Goal: Transaction & Acquisition: Purchase product/service

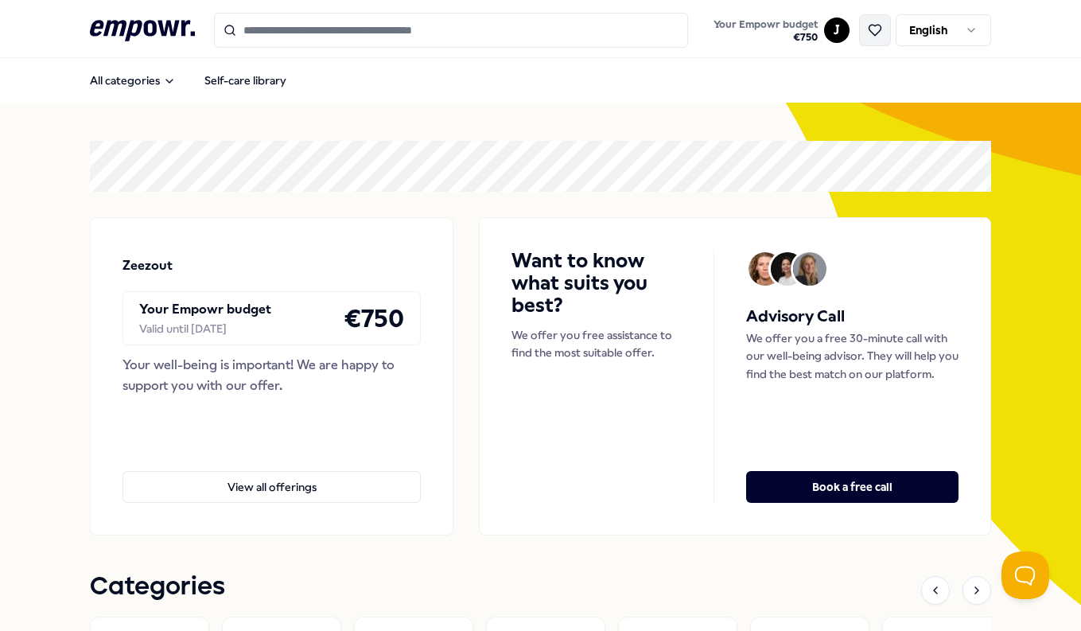
click at [868, 29] on icon at bounding box center [875, 30] width 14 height 14
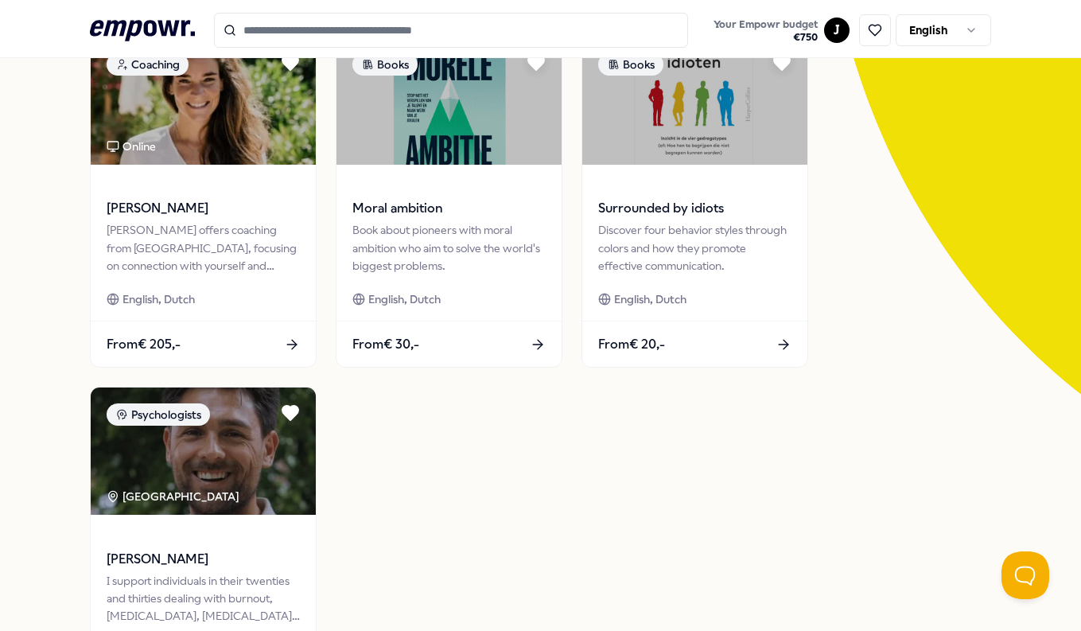
scroll to position [220, 0]
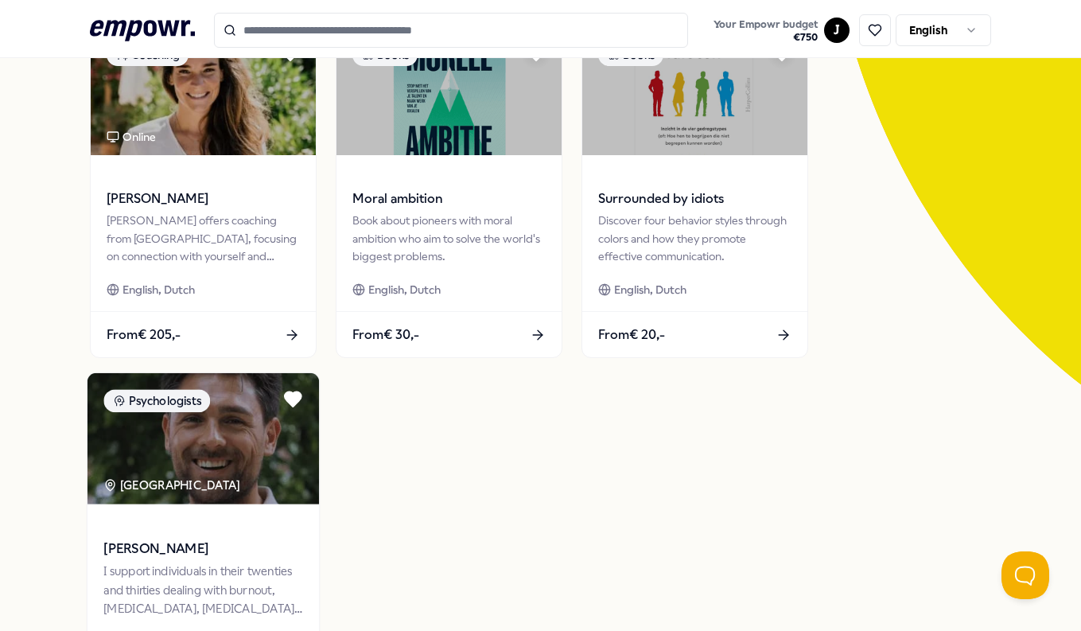
click at [237, 465] on img at bounding box center [202, 438] width 231 height 131
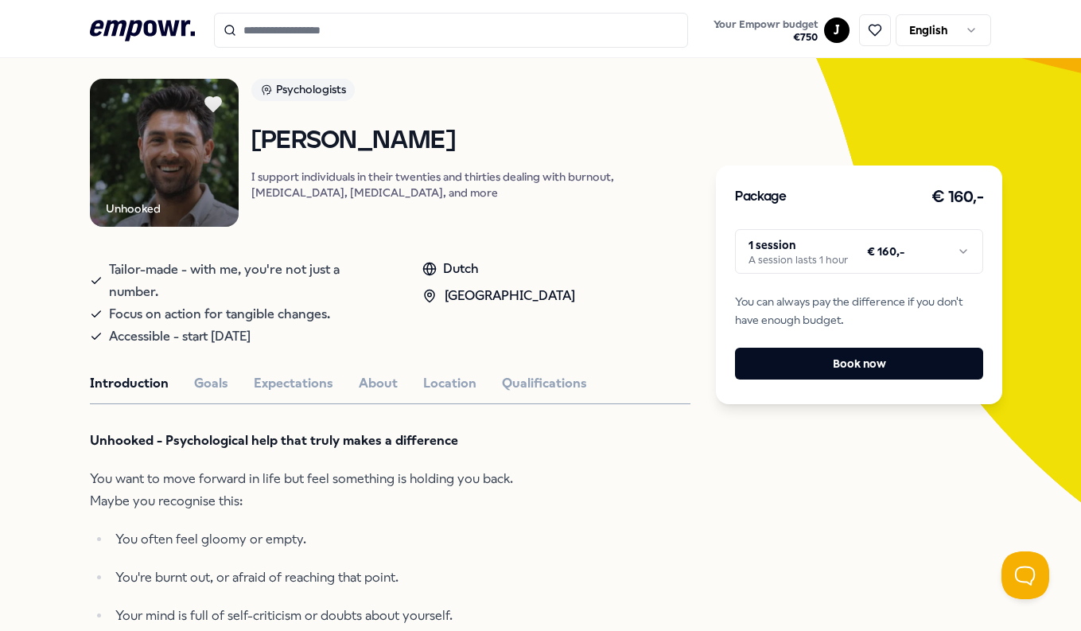
click at [922, 263] on html ".empowr-logo_svg__cls-1{fill:#03032f} Your Empowr budget € 750 J English All ca…" at bounding box center [540, 315] width 1081 height 631
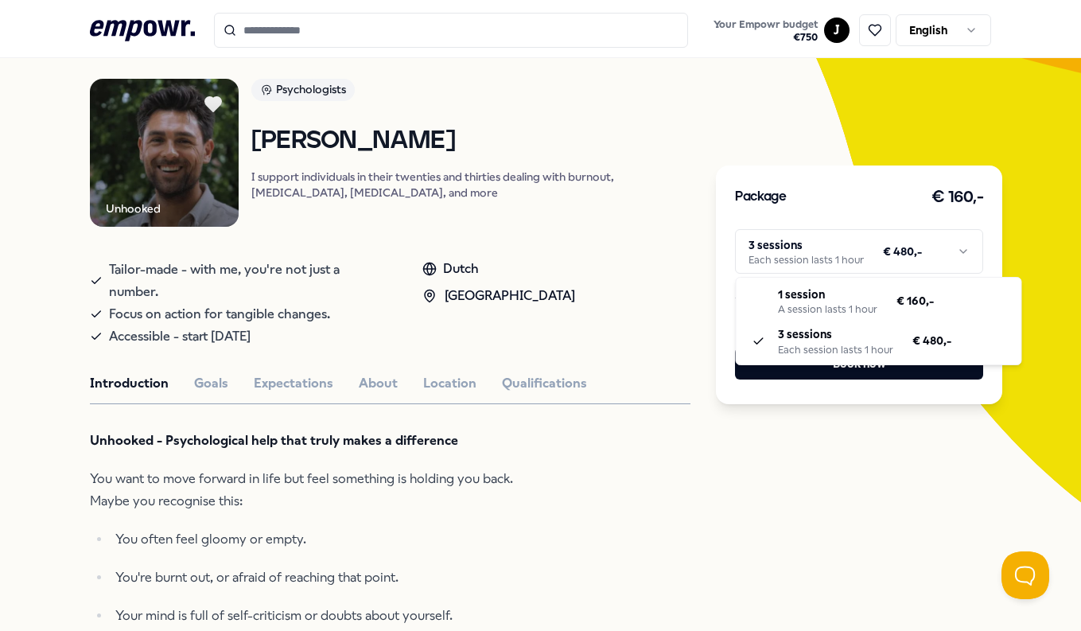
click at [927, 239] on html ".empowr-logo_svg__cls-1{fill:#03032f} Your Empowr budget € 750 J English All ca…" at bounding box center [540, 315] width 1081 height 631
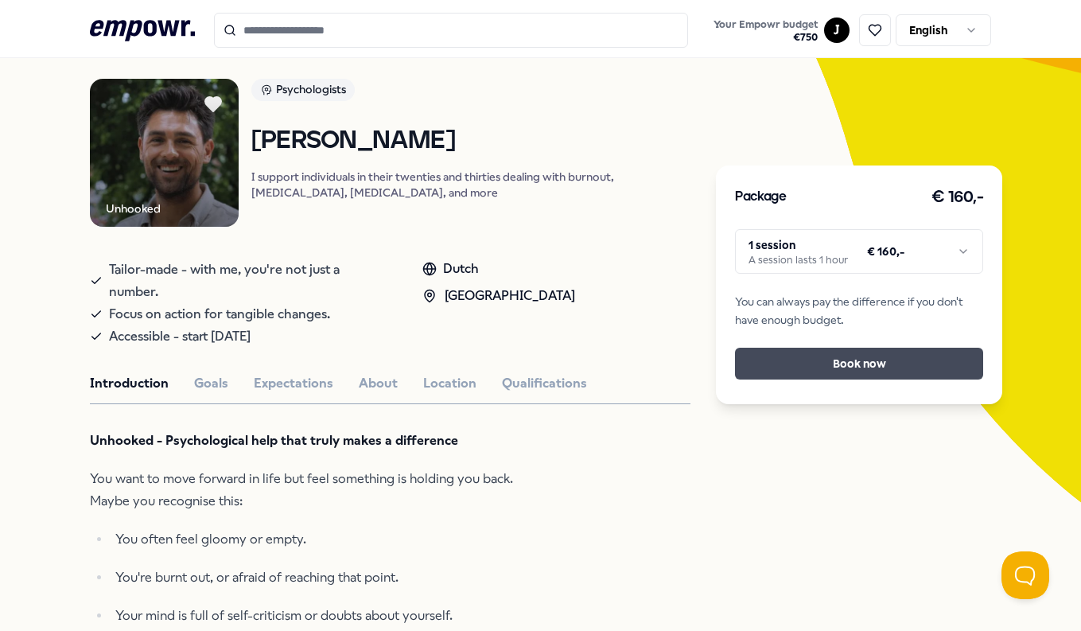
click at [935, 360] on button "Book now" at bounding box center [859, 364] width 248 height 32
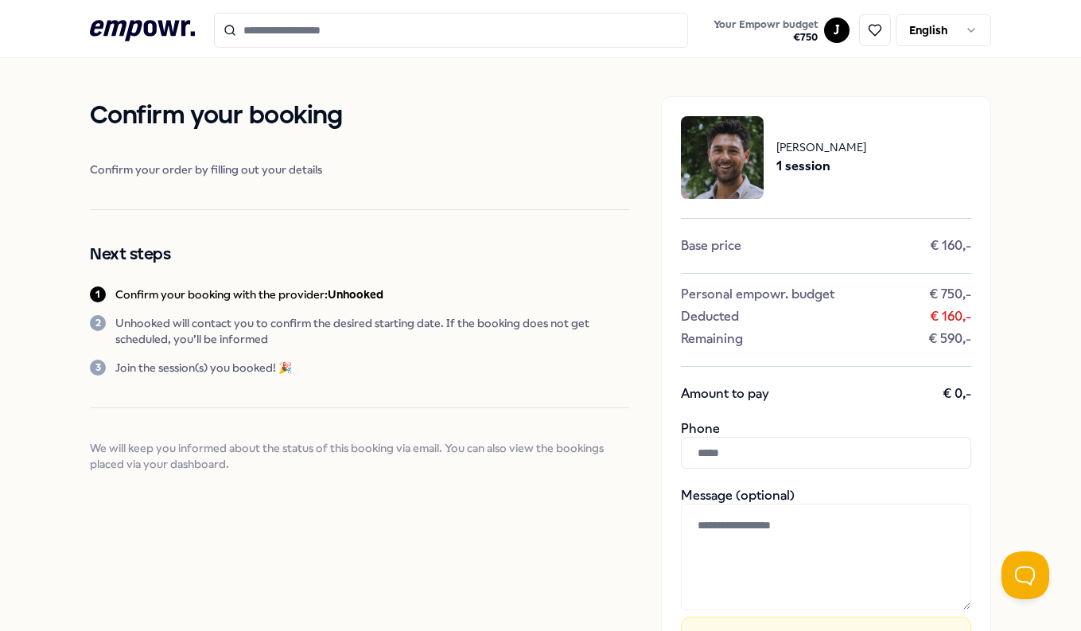
click at [748, 459] on input "text" at bounding box center [826, 453] width 290 height 32
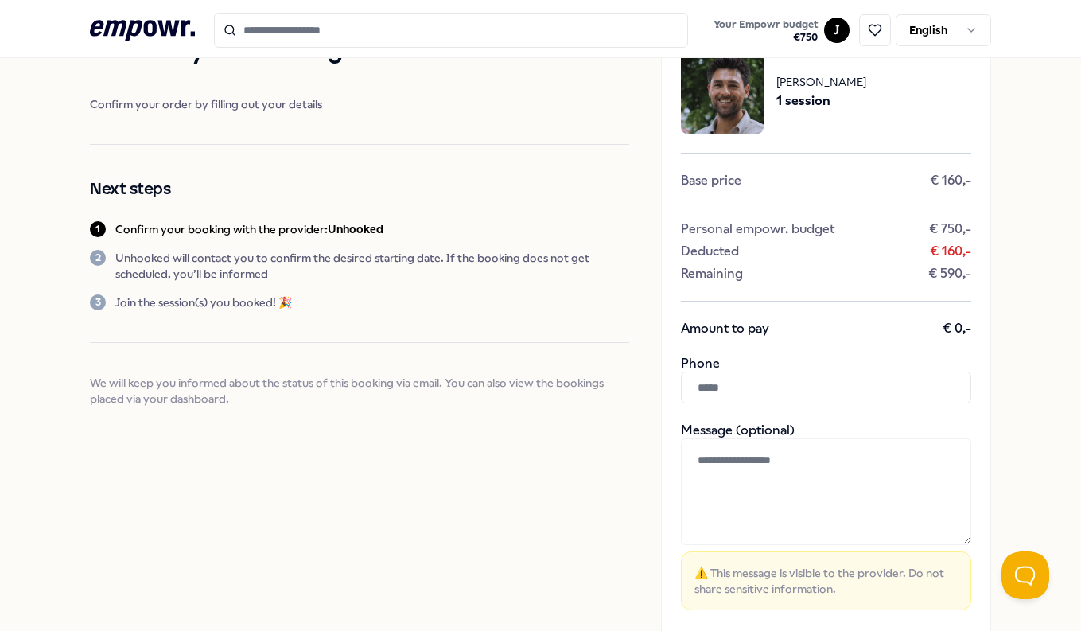
scroll to position [69, 0]
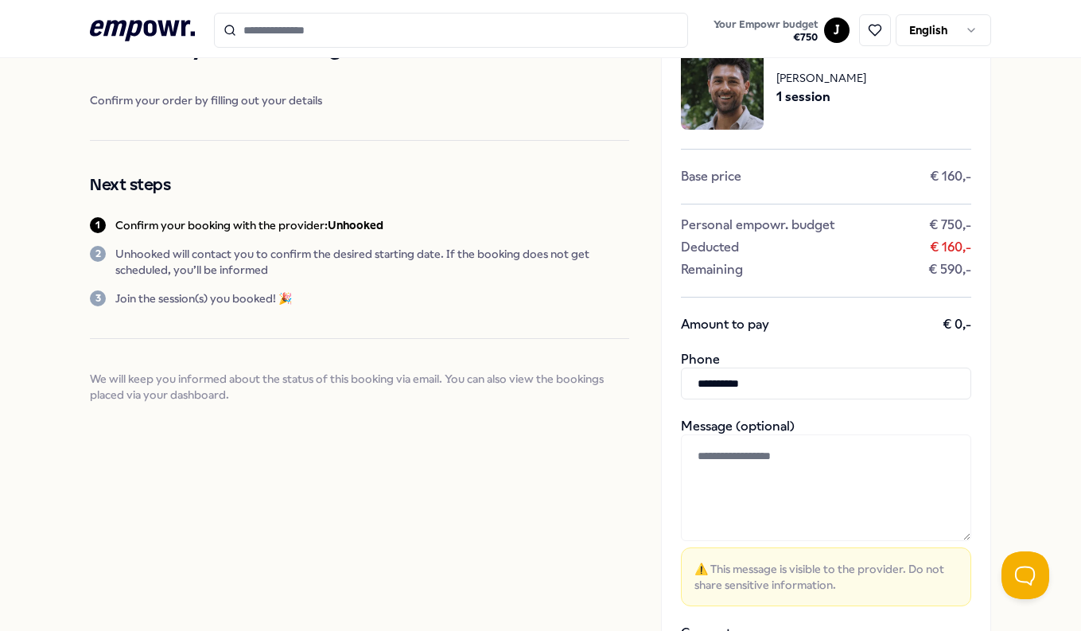
type input "**********"
click at [742, 490] on textarea at bounding box center [826, 487] width 290 height 107
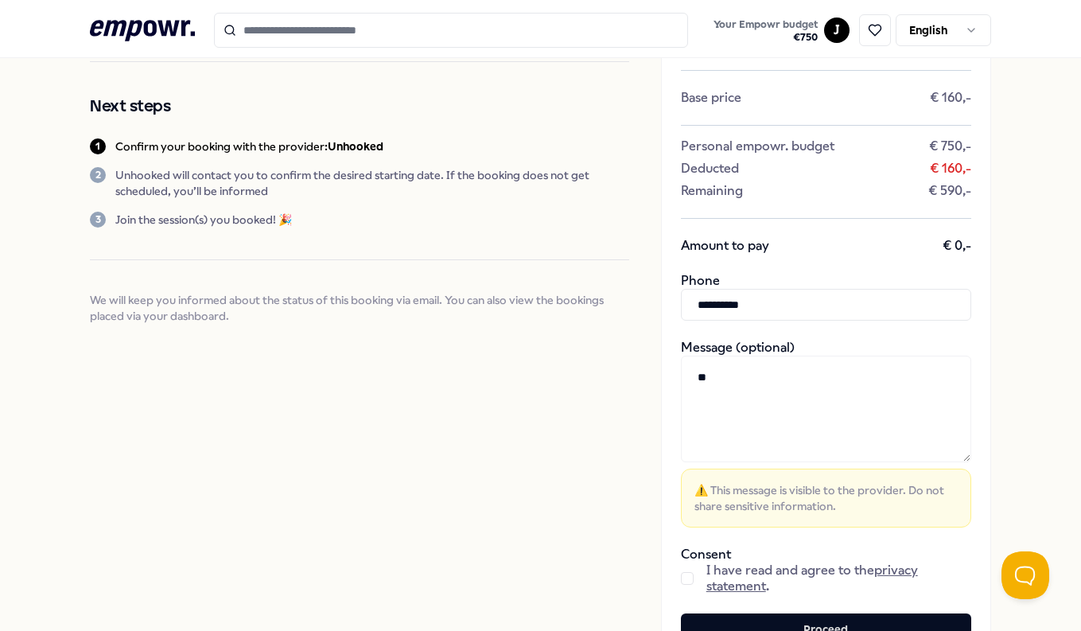
type textarea "*"
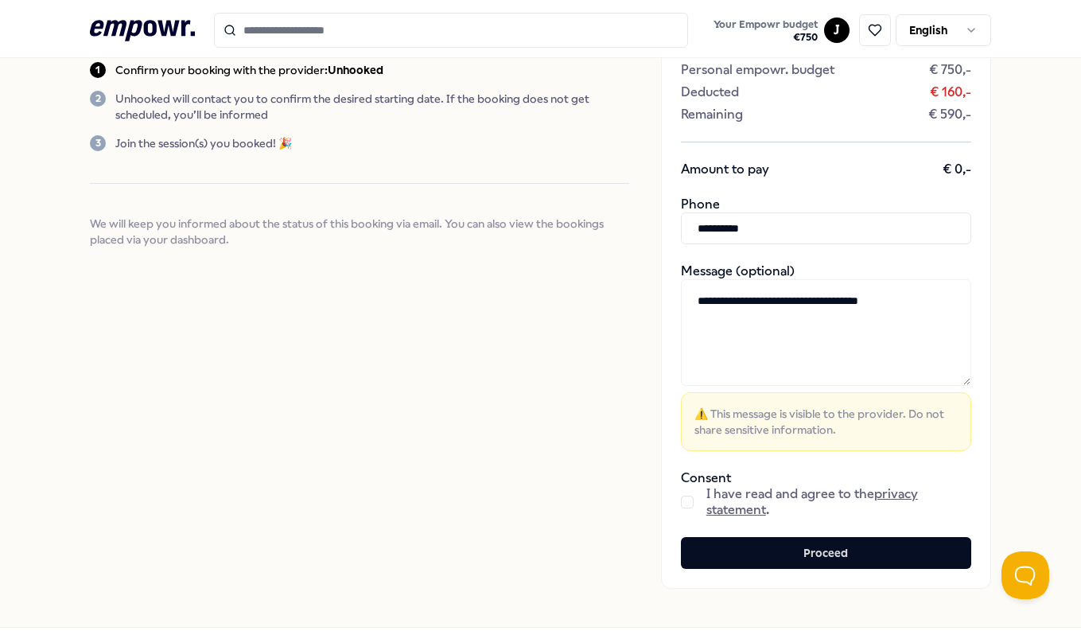
scroll to position [235, 0]
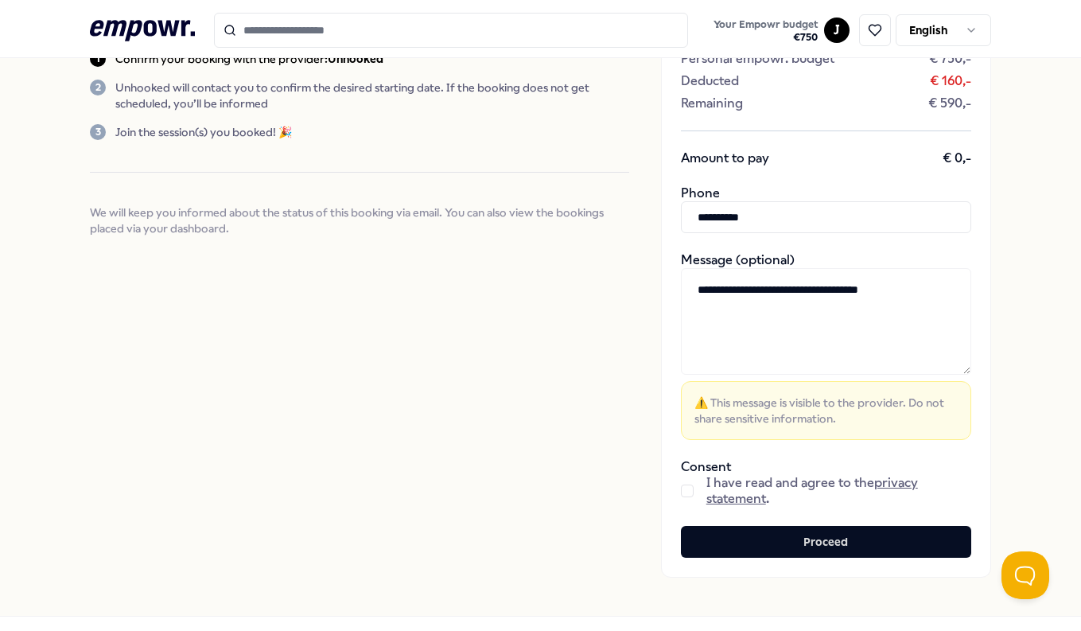
type textarea "**********"
click at [688, 488] on button "button" at bounding box center [687, 490] width 13 height 13
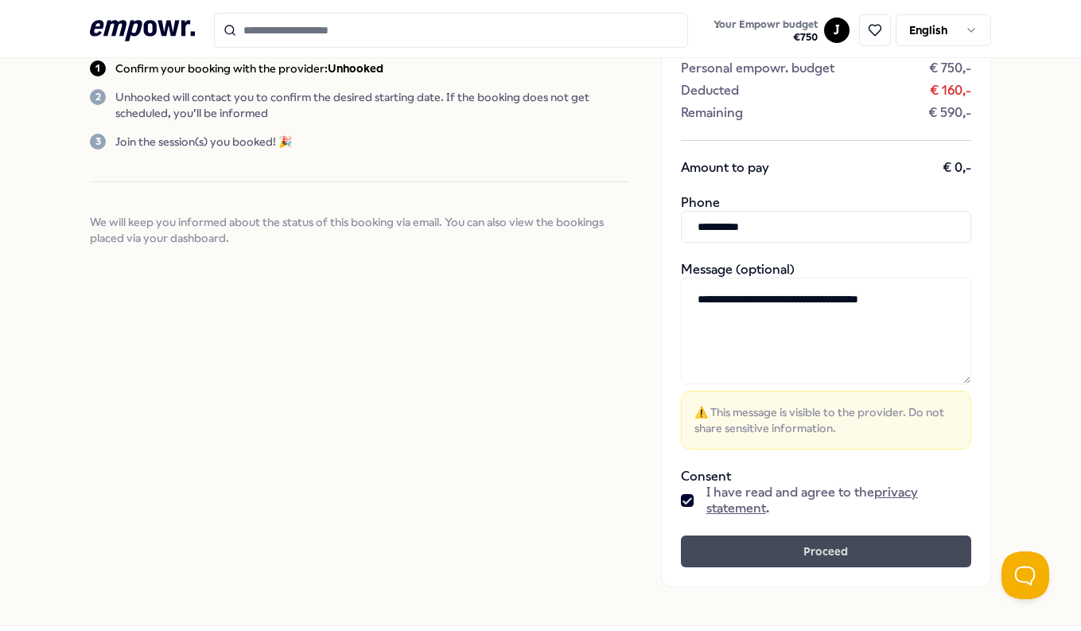
click at [783, 547] on button "Proceed" at bounding box center [826, 551] width 290 height 32
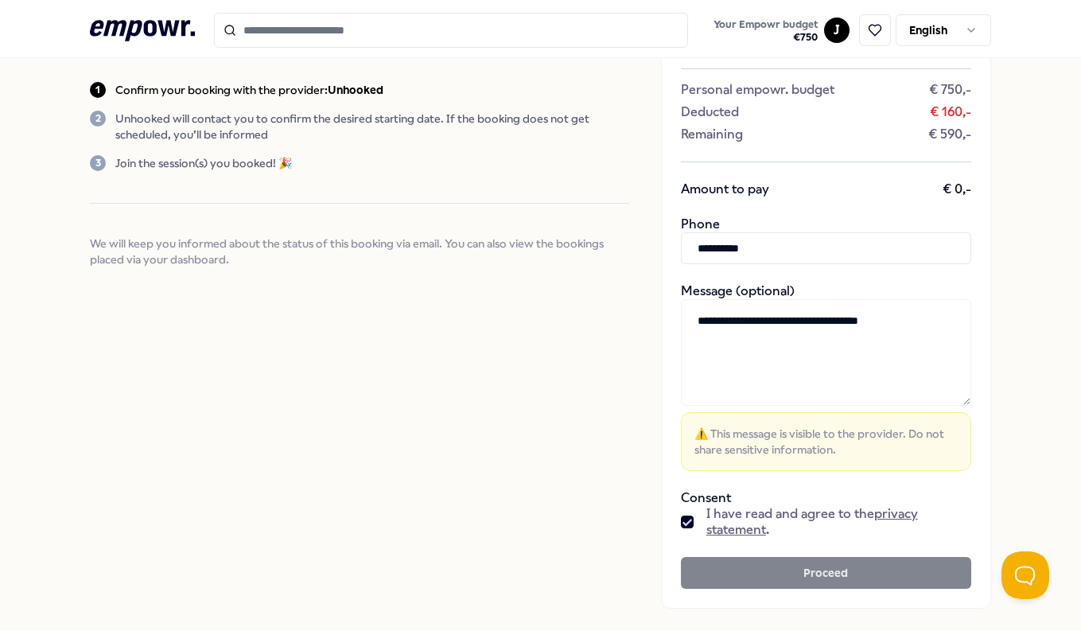
scroll to position [200, 0]
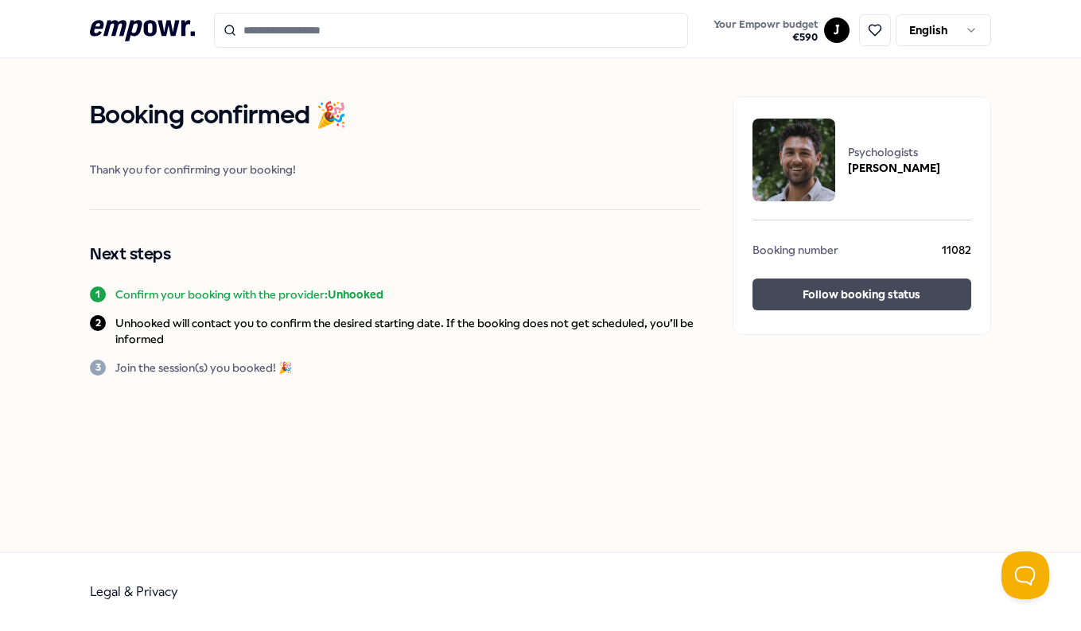
click at [821, 295] on button "Follow booking status" at bounding box center [861, 294] width 219 height 32
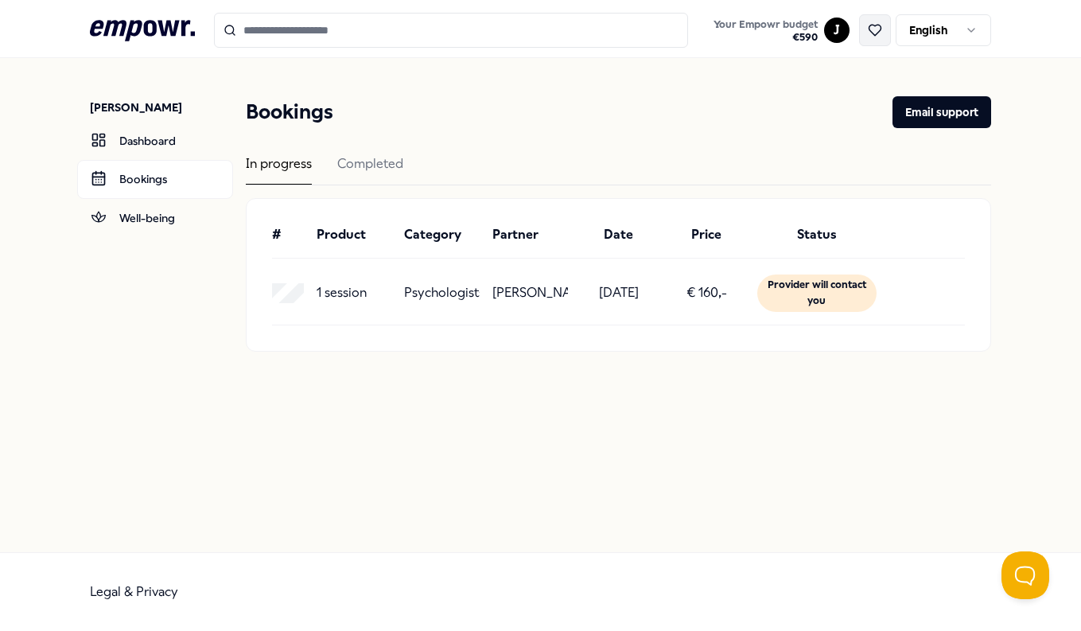
click at [874, 29] on icon at bounding box center [875, 30] width 14 height 14
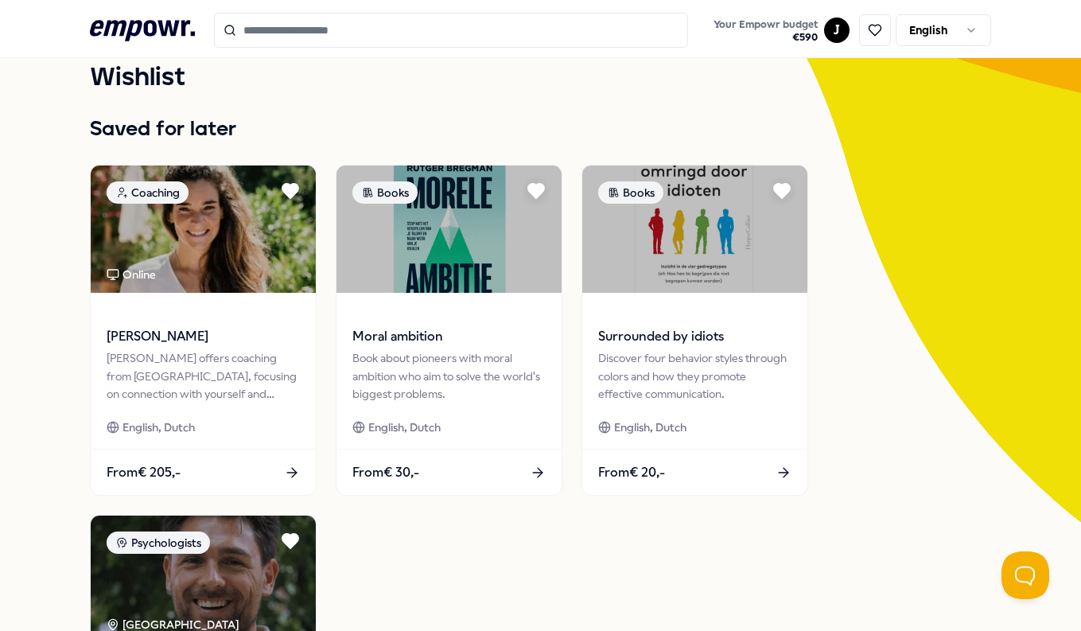
scroll to position [77, 0]
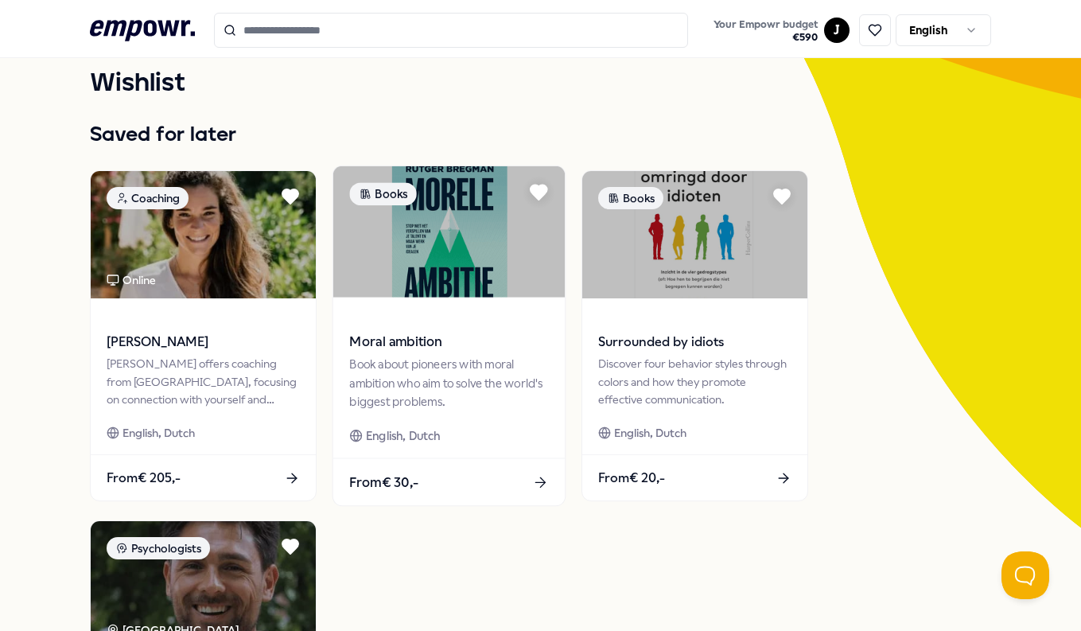
click at [416, 344] on span "Moral ambition" at bounding box center [449, 342] width 199 height 21
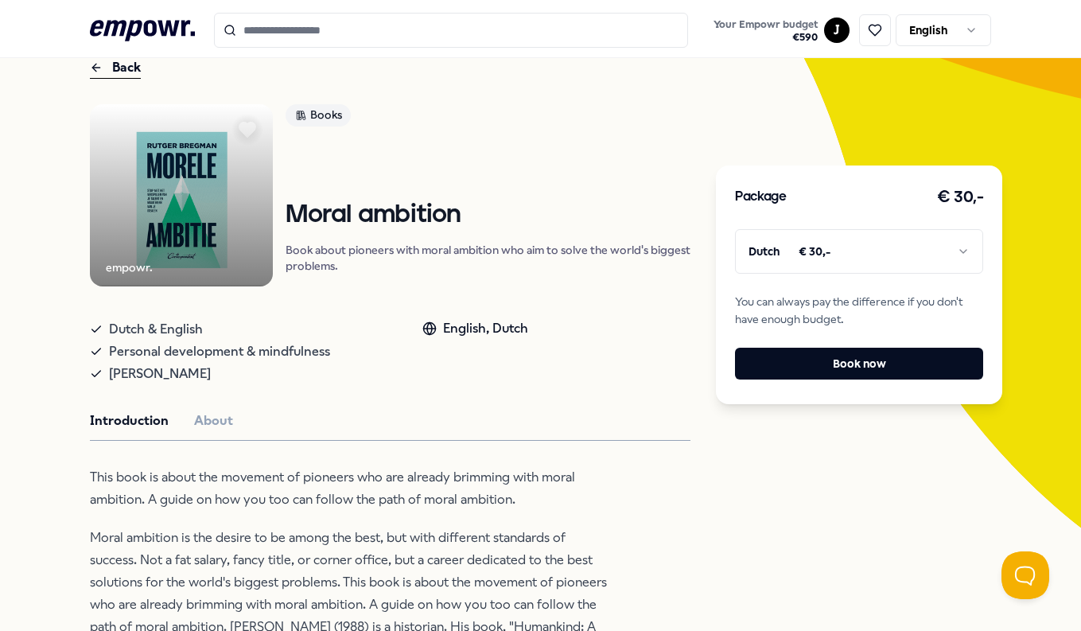
click at [153, 43] on icon ".empowr-logo_svg__cls-1{fill:#03032f}" at bounding box center [142, 30] width 105 height 29
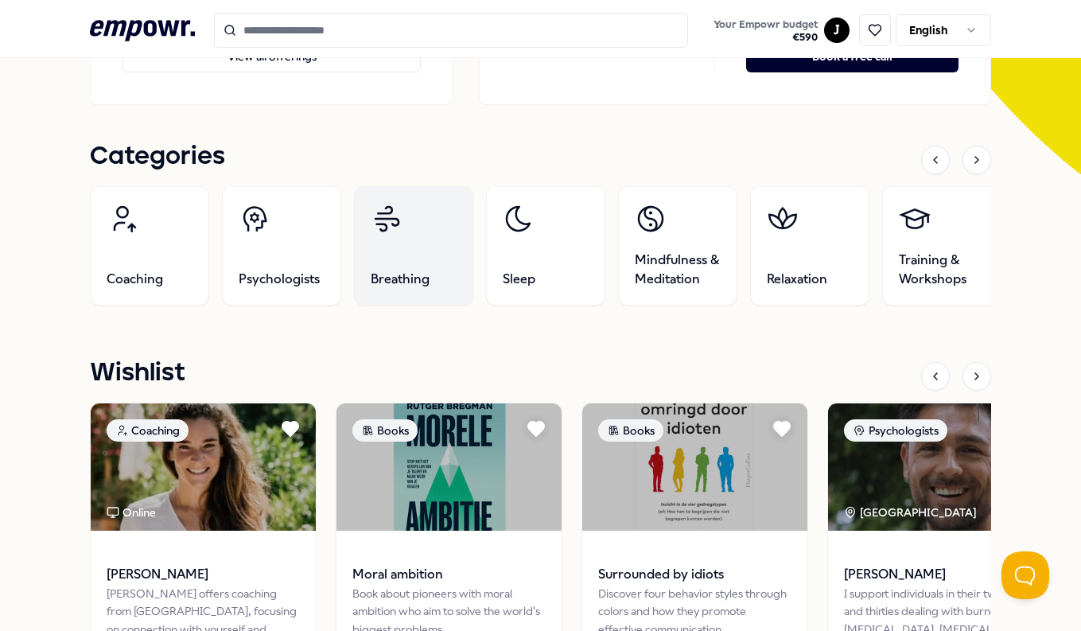
scroll to position [428, 0]
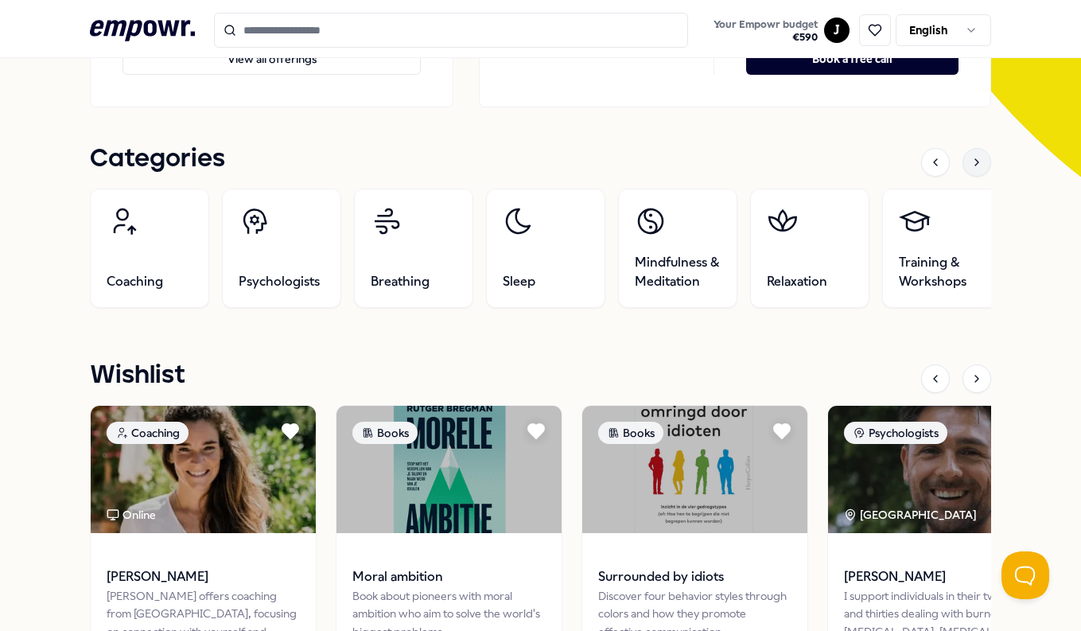
click at [979, 156] on icon at bounding box center [976, 162] width 13 height 13
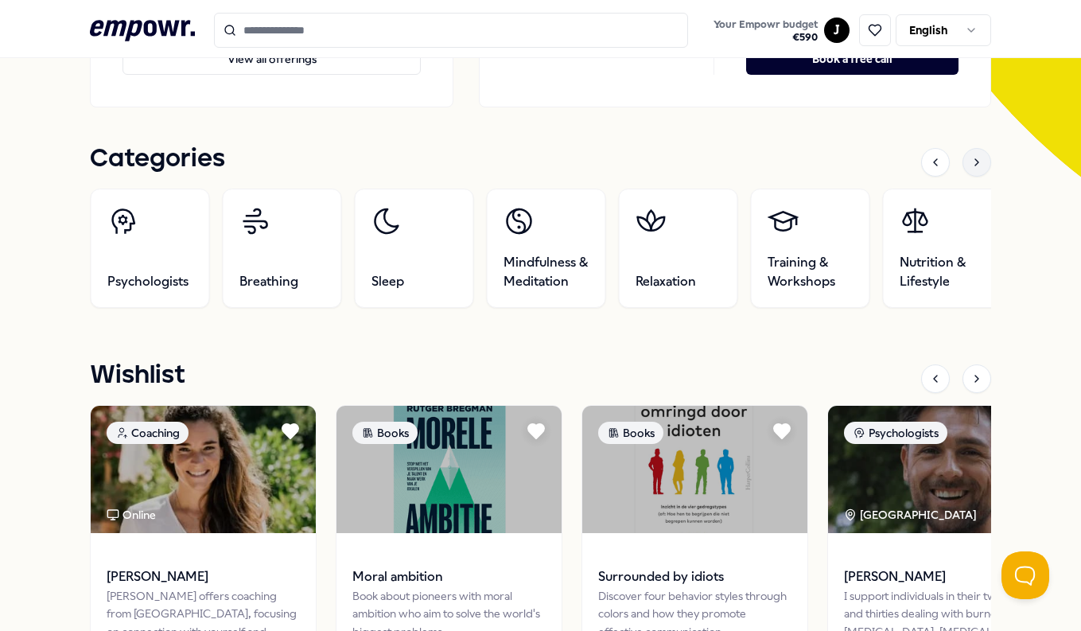
click at [966, 171] on div at bounding box center [976, 162] width 29 height 29
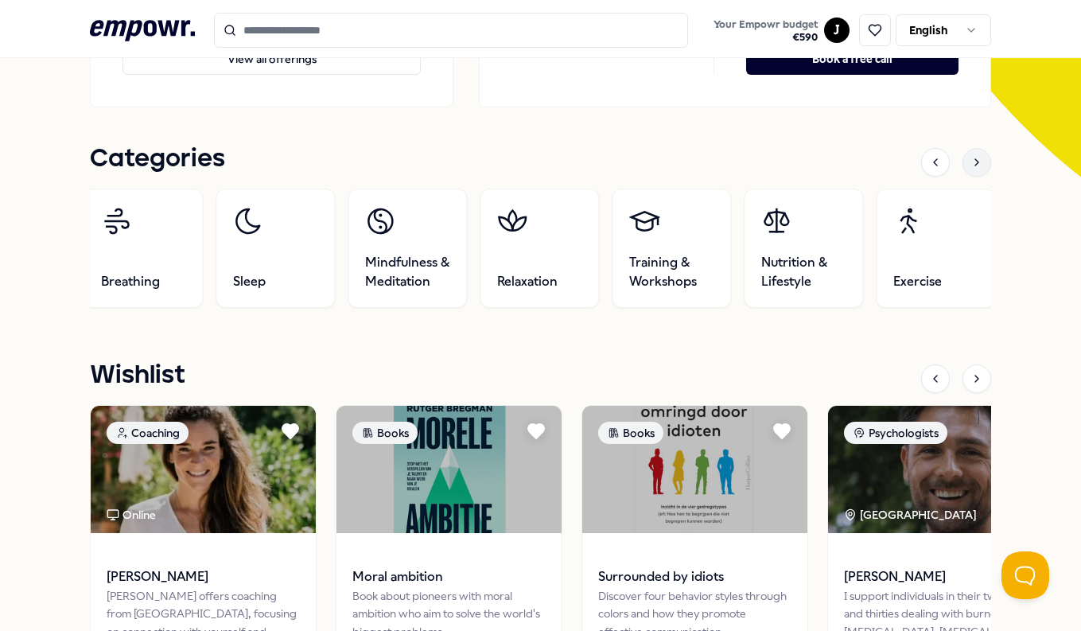
click at [966, 171] on div at bounding box center [976, 162] width 29 height 29
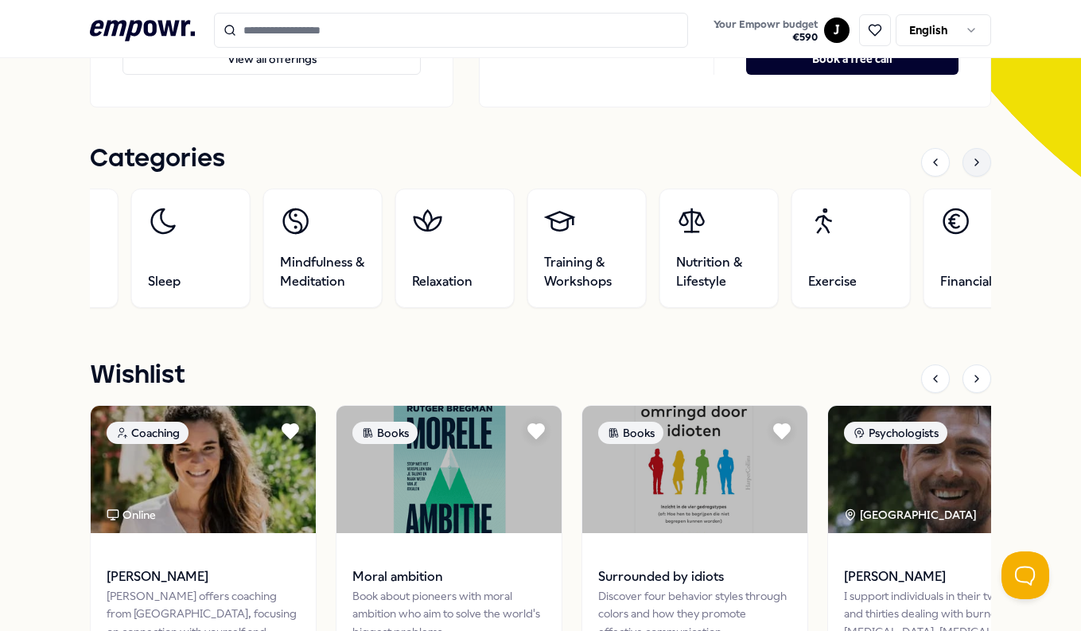
click at [966, 171] on div at bounding box center [976, 162] width 29 height 29
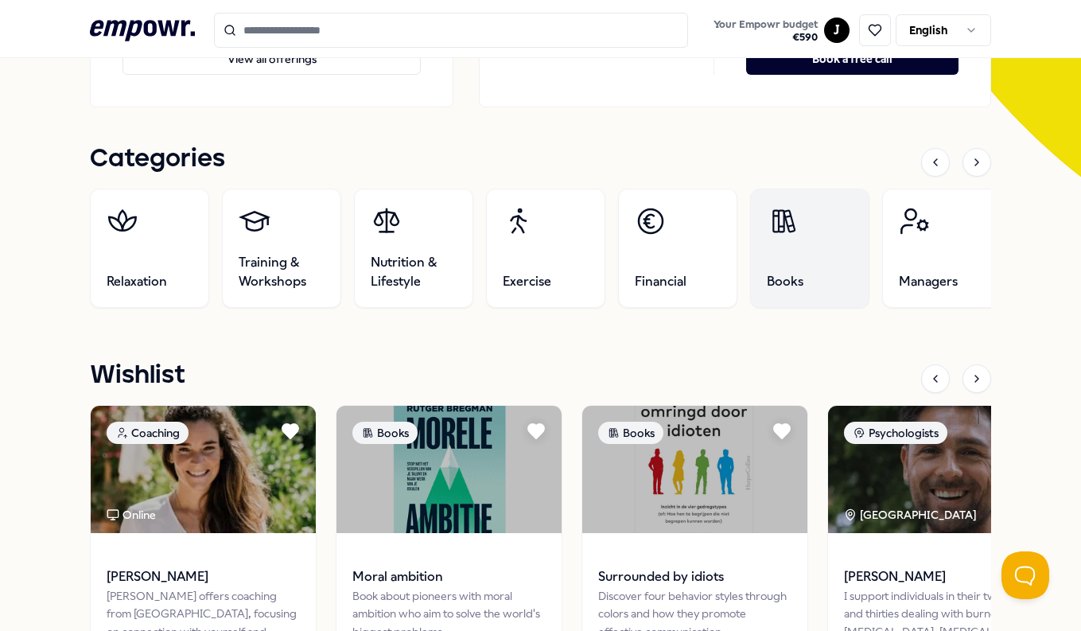
click at [792, 268] on link "Books" at bounding box center [809, 248] width 119 height 119
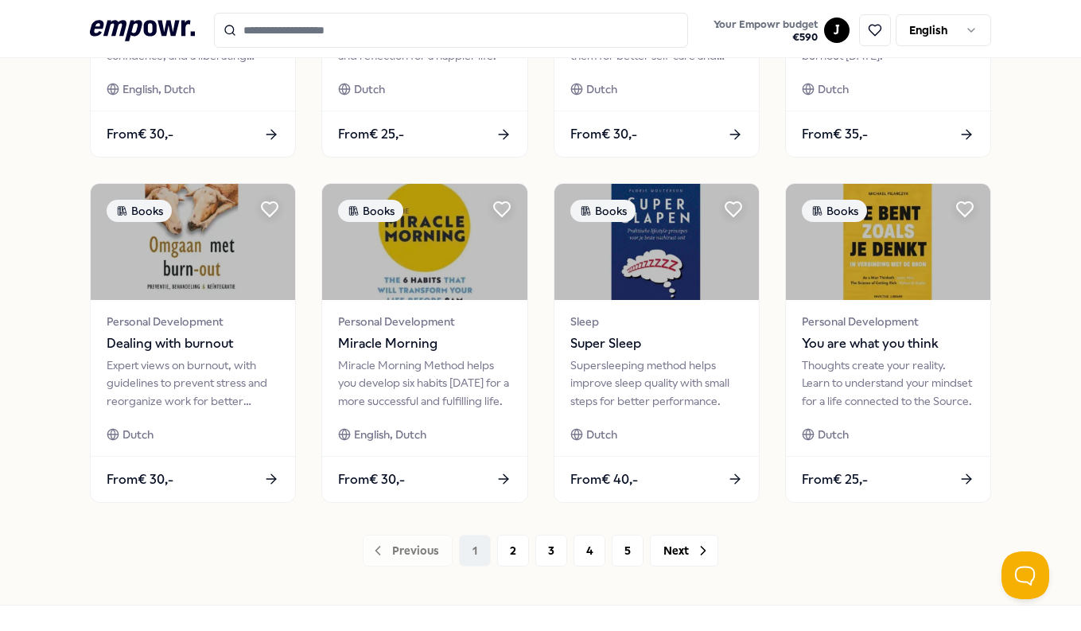
scroll to position [706, 0]
click at [526, 548] on button "2" at bounding box center [513, 550] width 32 height 32
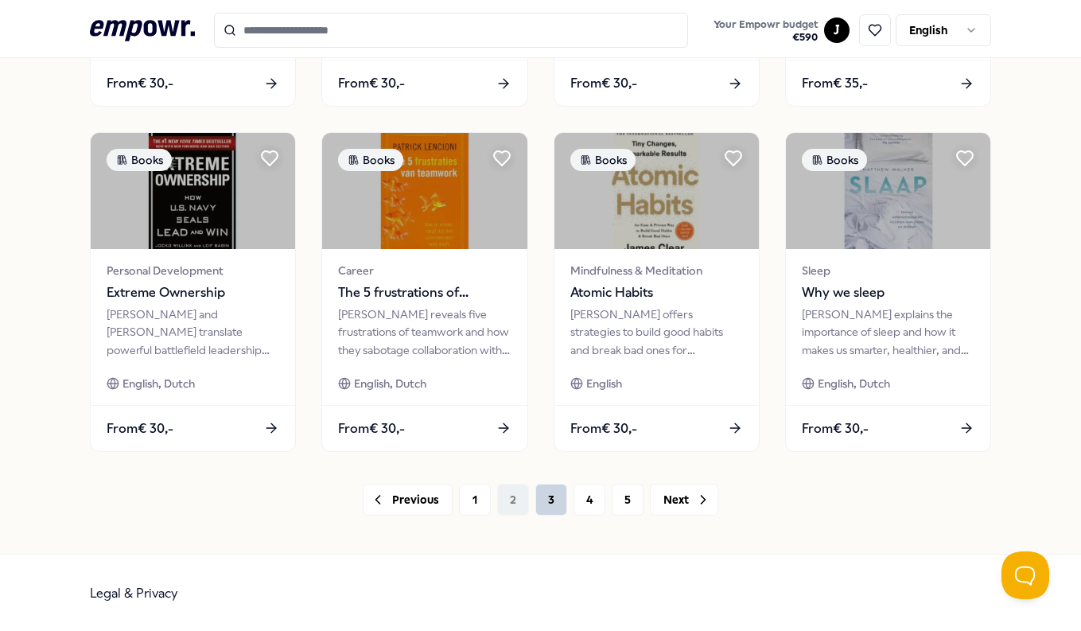
scroll to position [755, 0]
click at [550, 510] on button "3" at bounding box center [551, 500] width 32 height 32
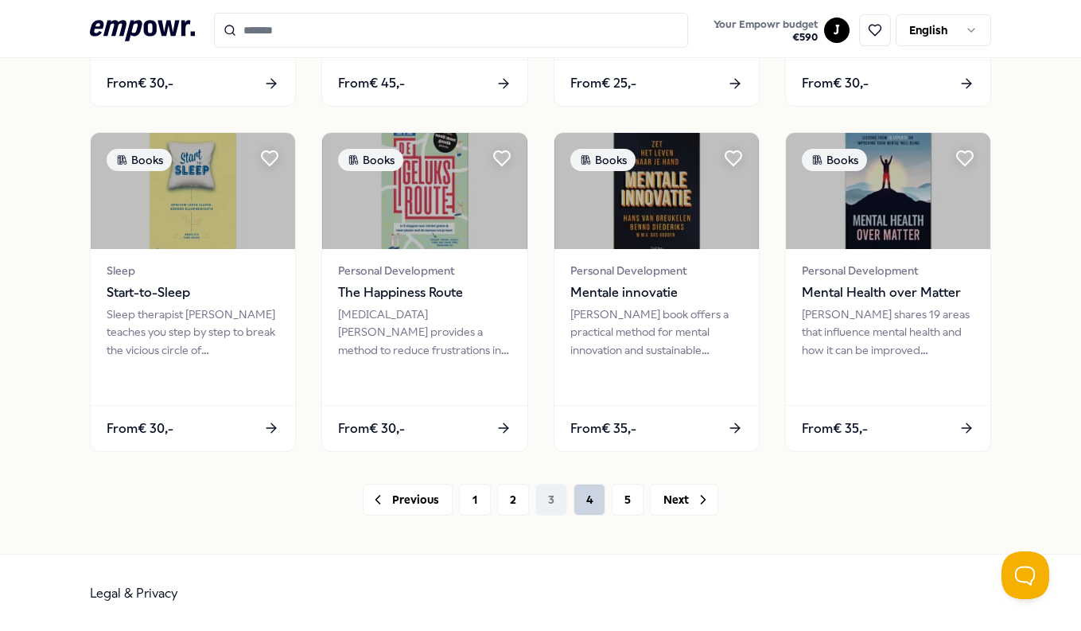
scroll to position [755, 0]
click at [592, 506] on button "4" at bounding box center [589, 500] width 32 height 32
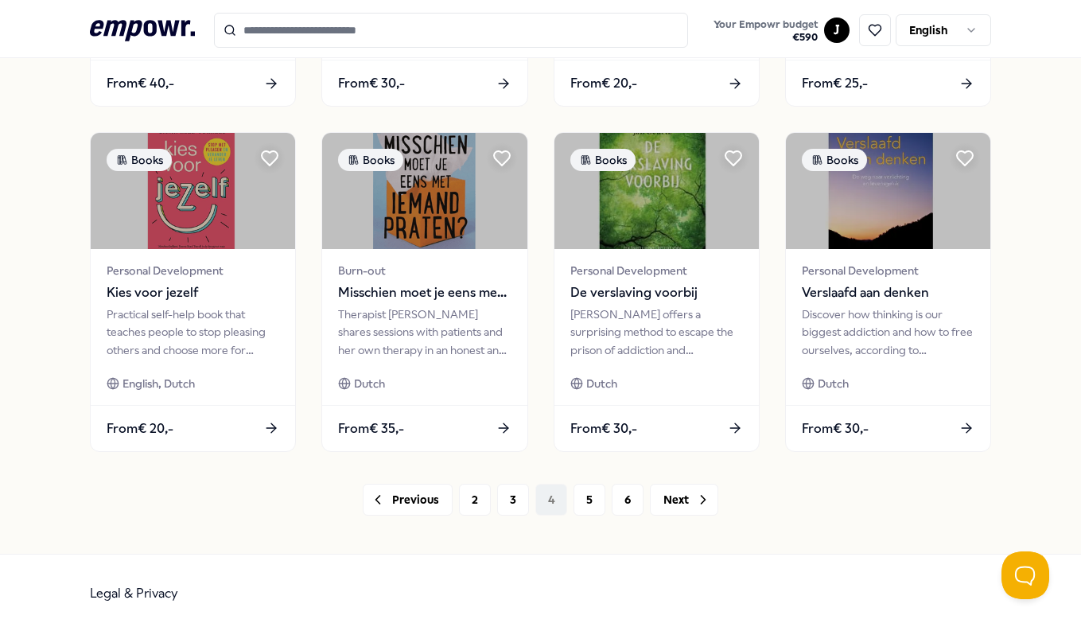
scroll to position [755, 0]
click at [591, 500] on button "5" at bounding box center [589, 500] width 32 height 32
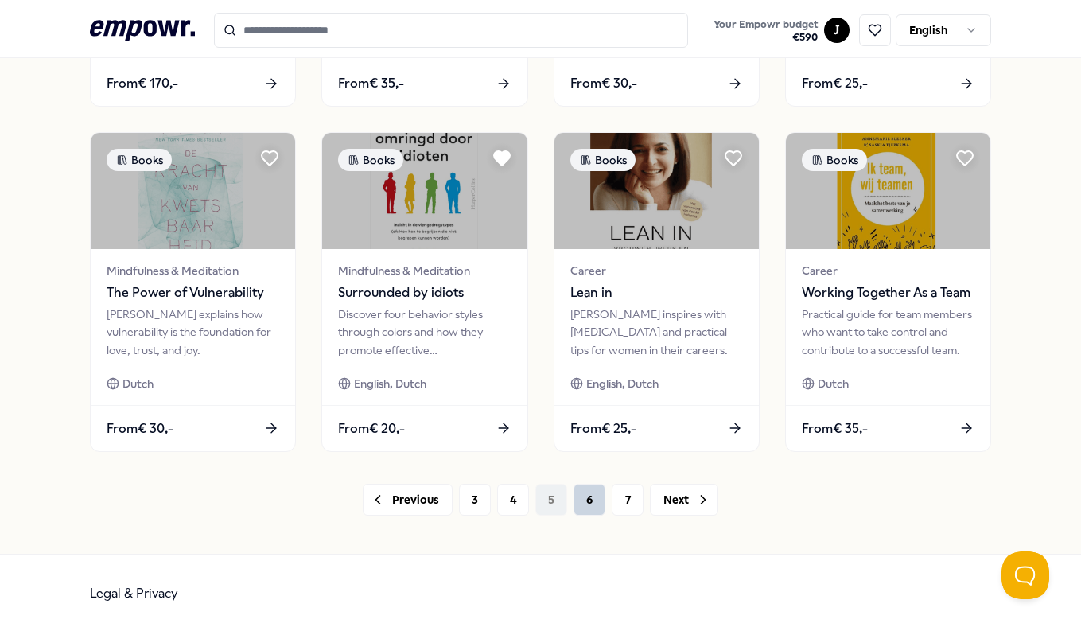
scroll to position [755, 0]
click at [597, 496] on button "6" at bounding box center [589, 500] width 32 height 32
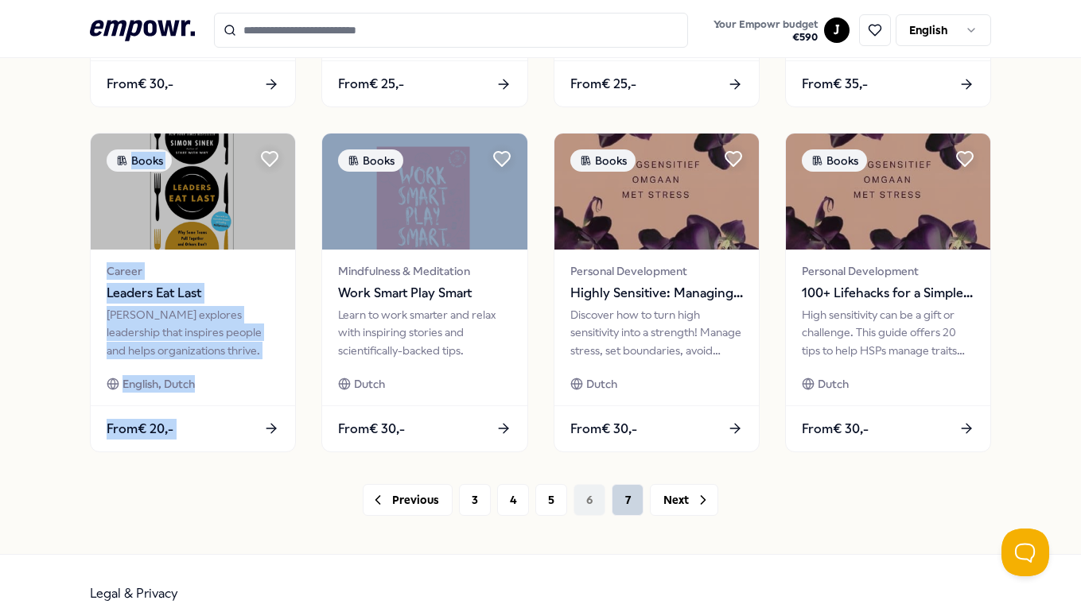
click at [629, 503] on button "7" at bounding box center [628, 500] width 32 height 32
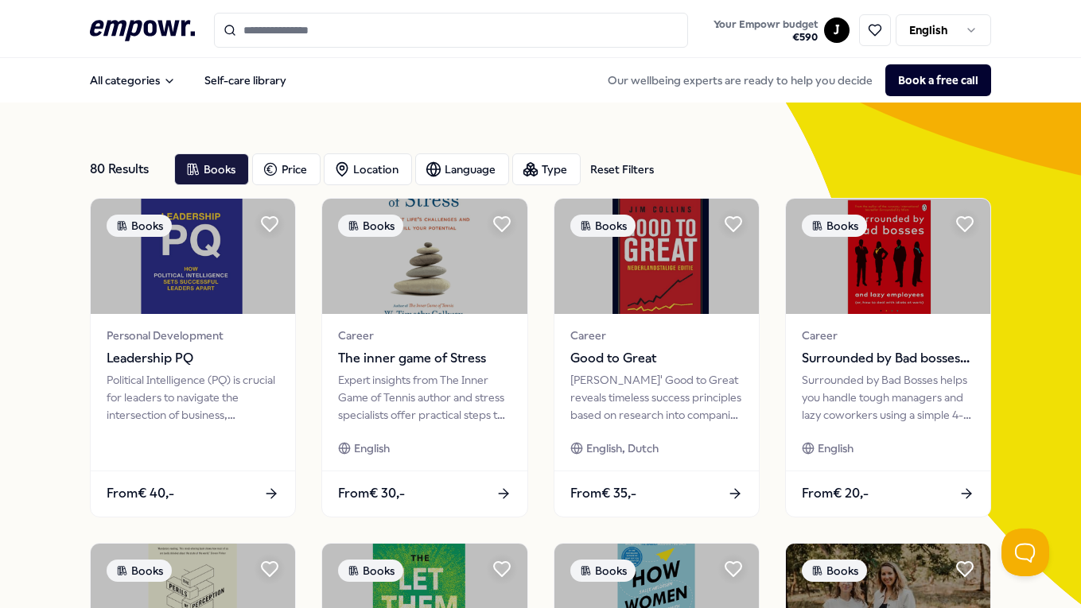
click at [174, 23] on icon ".empowr-logo_svg__cls-1{fill:#03032f}" at bounding box center [142, 30] width 105 height 29
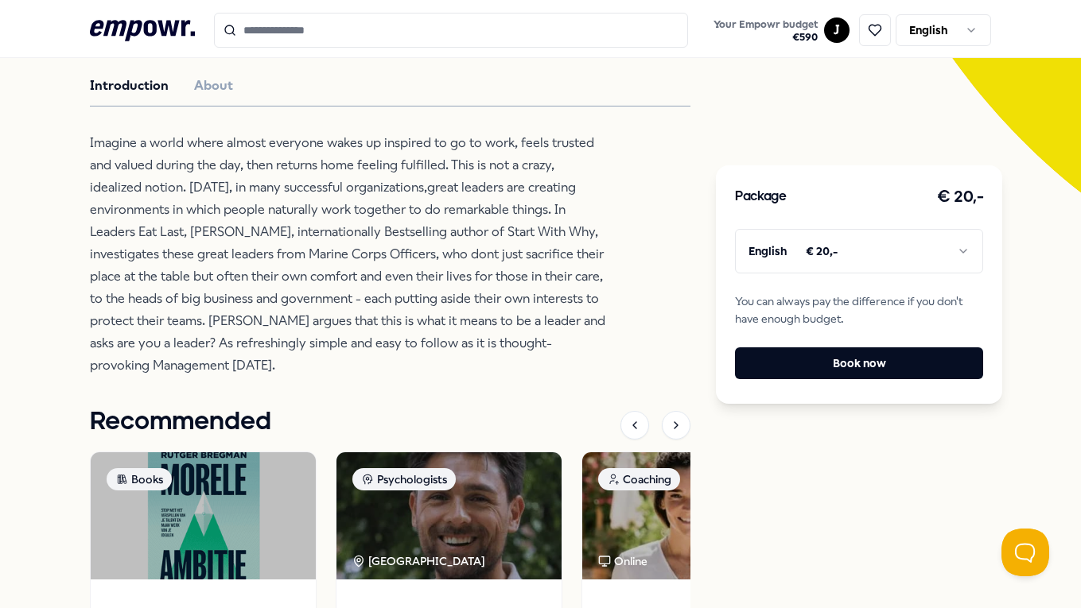
scroll to position [453, 0]
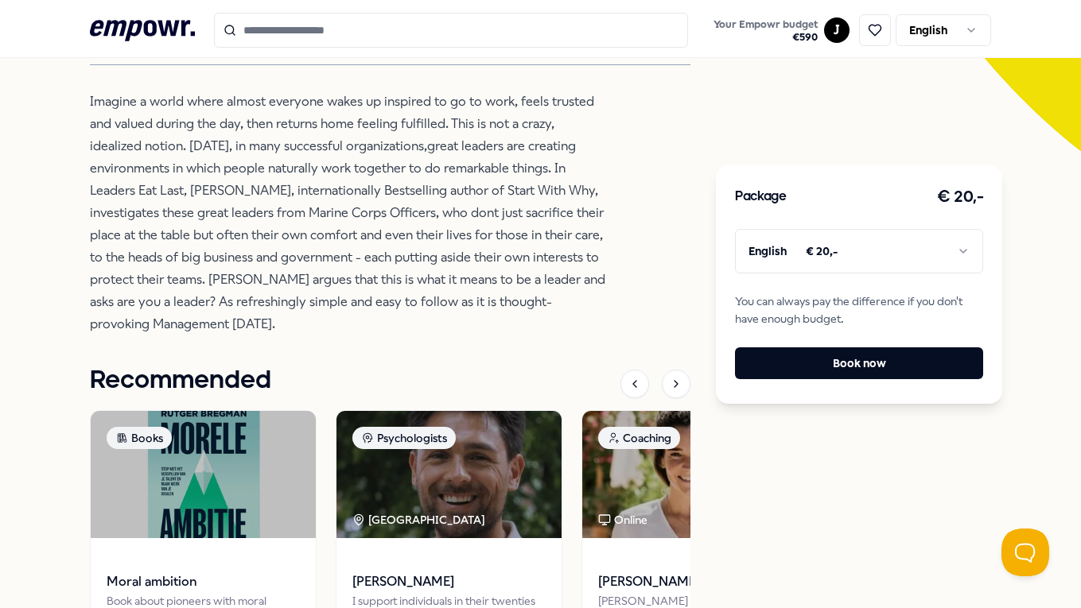
click at [243, 347] on div "empowr. Books Leaders Eat Last [PERSON_NAME] explores leadership that inspires …" at bounding box center [390, 243] width 601 height 1030
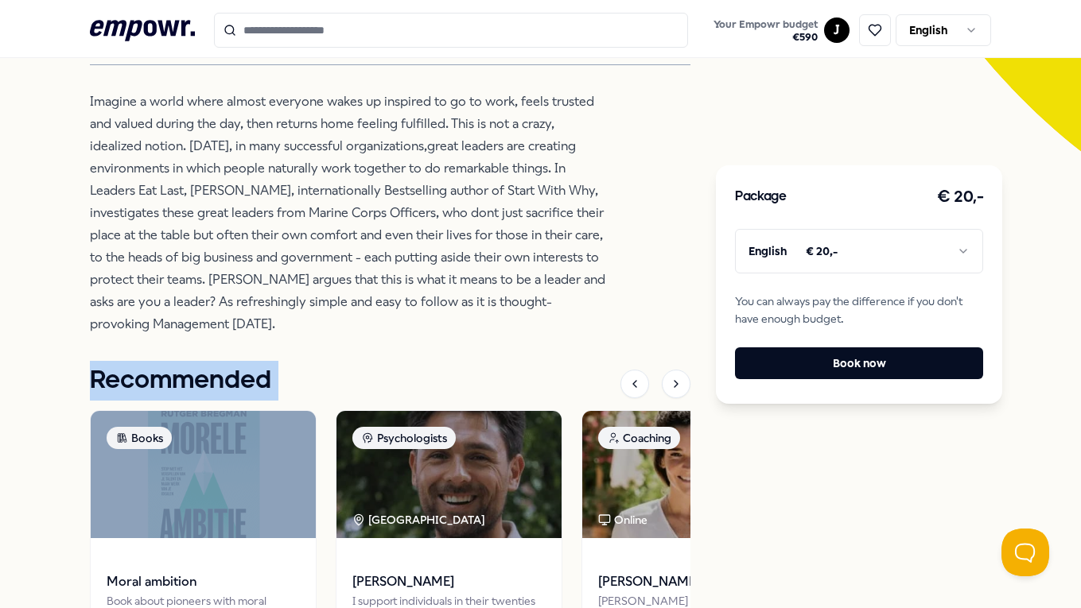
click at [243, 347] on div "empowr. Books Leaders Eat Last [PERSON_NAME] explores leadership that inspires …" at bounding box center [390, 243] width 601 height 1030
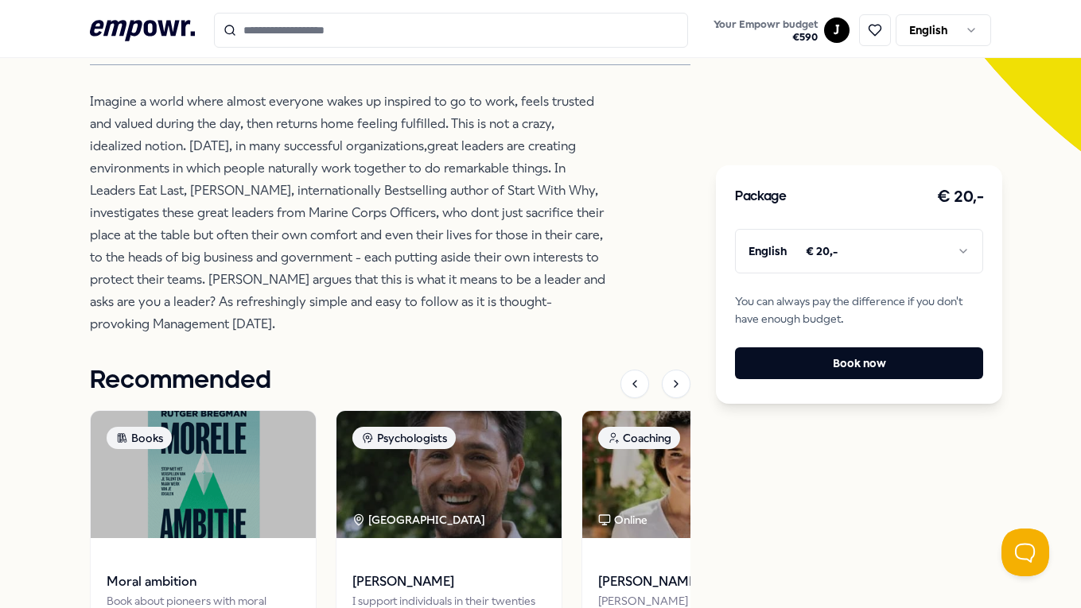
click at [231, 311] on p "Imagine a world where almost everyone wakes up inspired to go to work, feels tr…" at bounding box center [348, 213] width 517 height 245
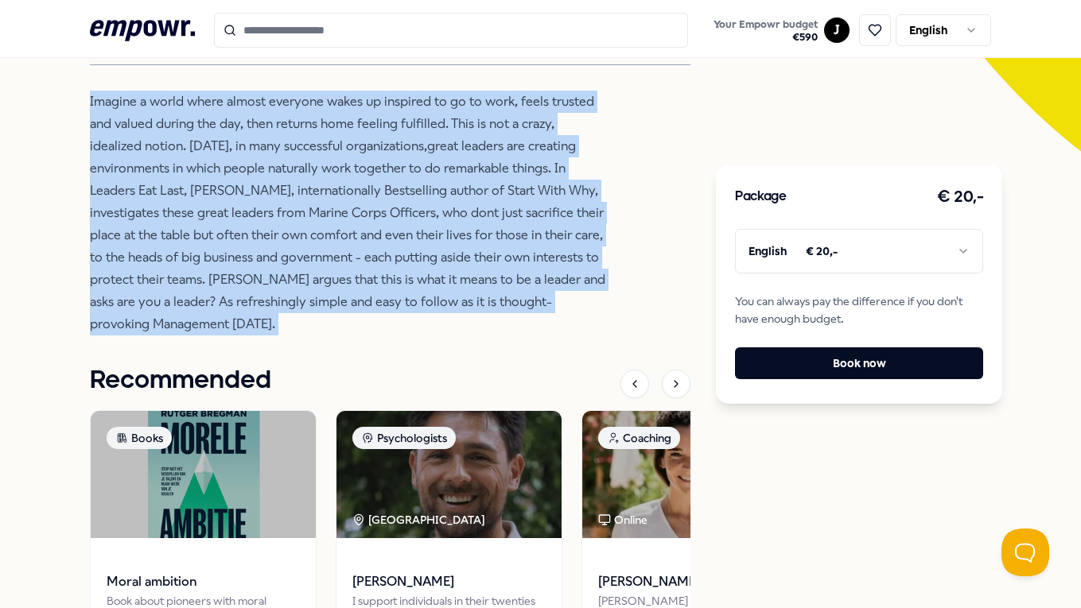
click at [231, 311] on p "Imagine a world where almost everyone wakes up inspired to go to work, feels tr…" at bounding box center [348, 213] width 517 height 245
click at [243, 330] on p "Imagine a world where almost everyone wakes up inspired to go to work, feels tr…" at bounding box center [348, 213] width 517 height 245
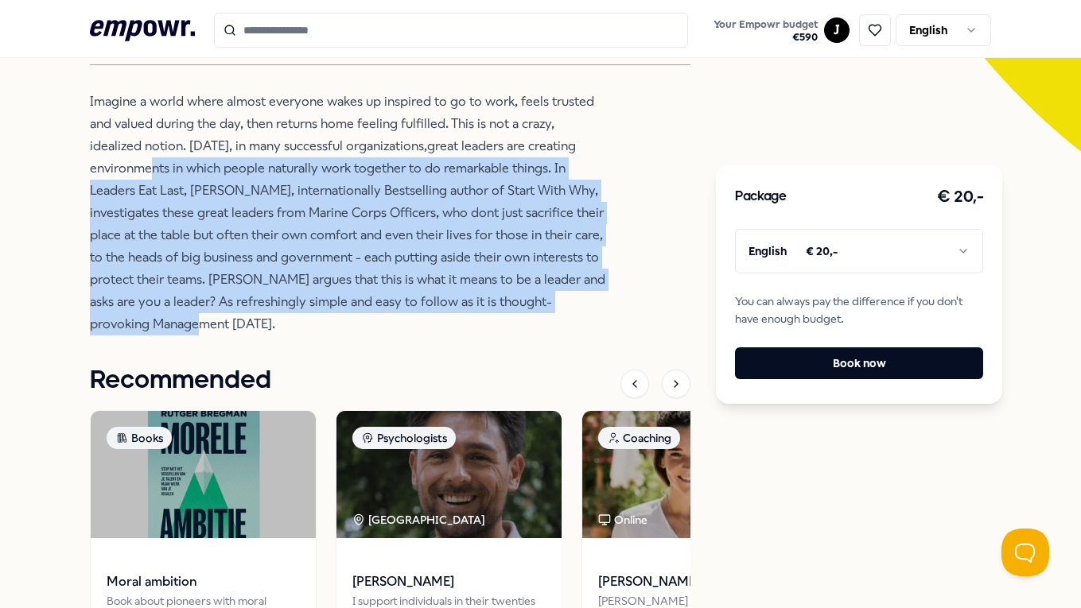
drag, startPoint x: 258, startPoint y: 325, endPoint x: 157, endPoint y: 168, distance: 186.7
click at [157, 168] on p "Imagine a world where almost everyone wakes up inspired to go to work, feels tr…" at bounding box center [348, 213] width 517 height 245
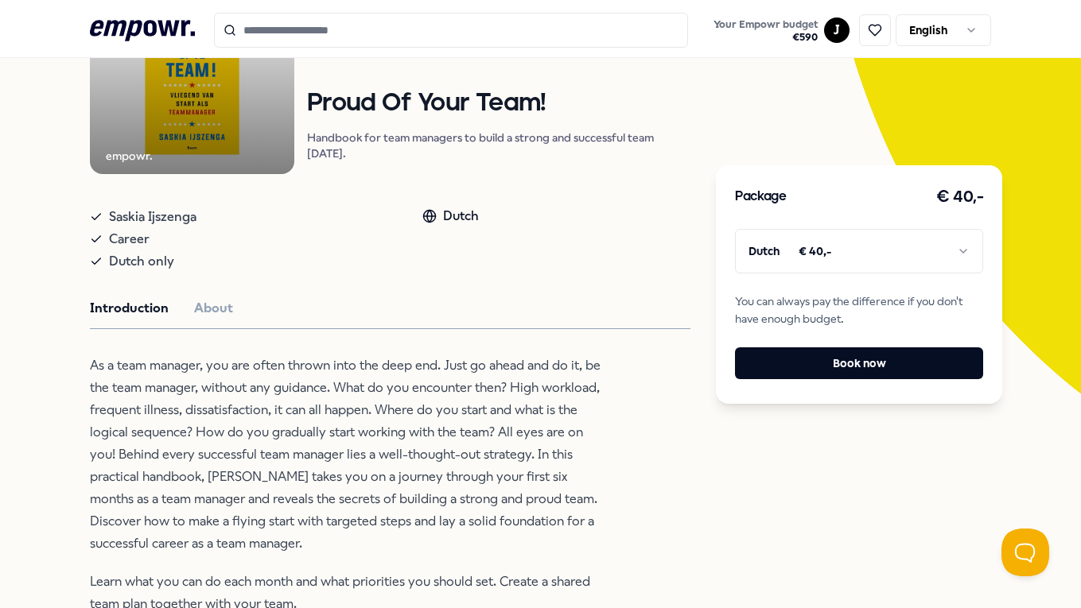
scroll to position [340, 0]
